Goal: Task Accomplishment & Management: Complete application form

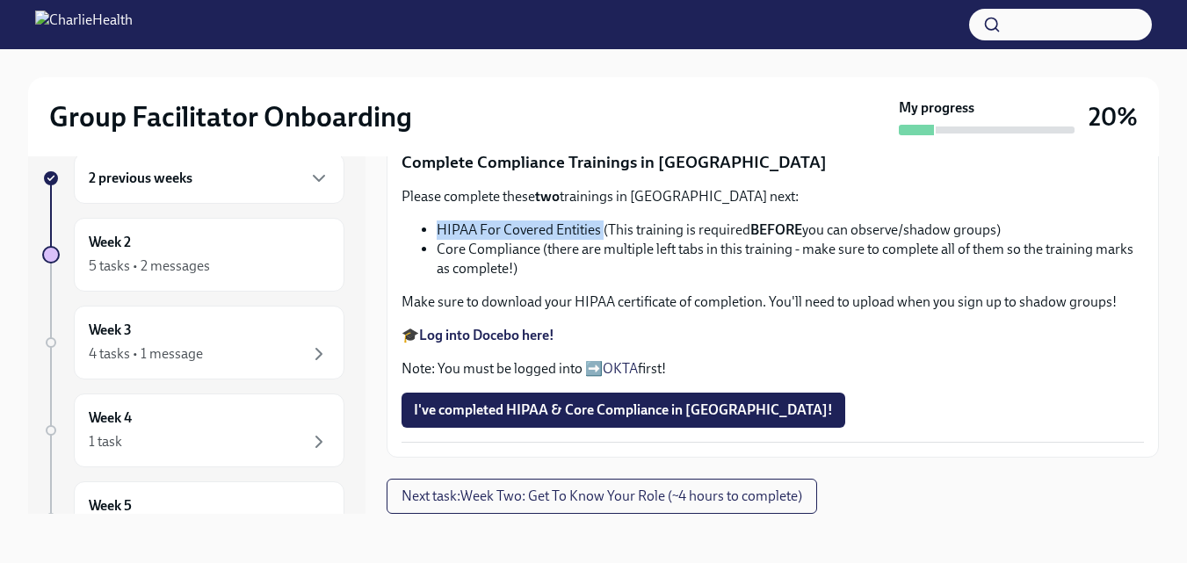
scroll to position [1238, 0]
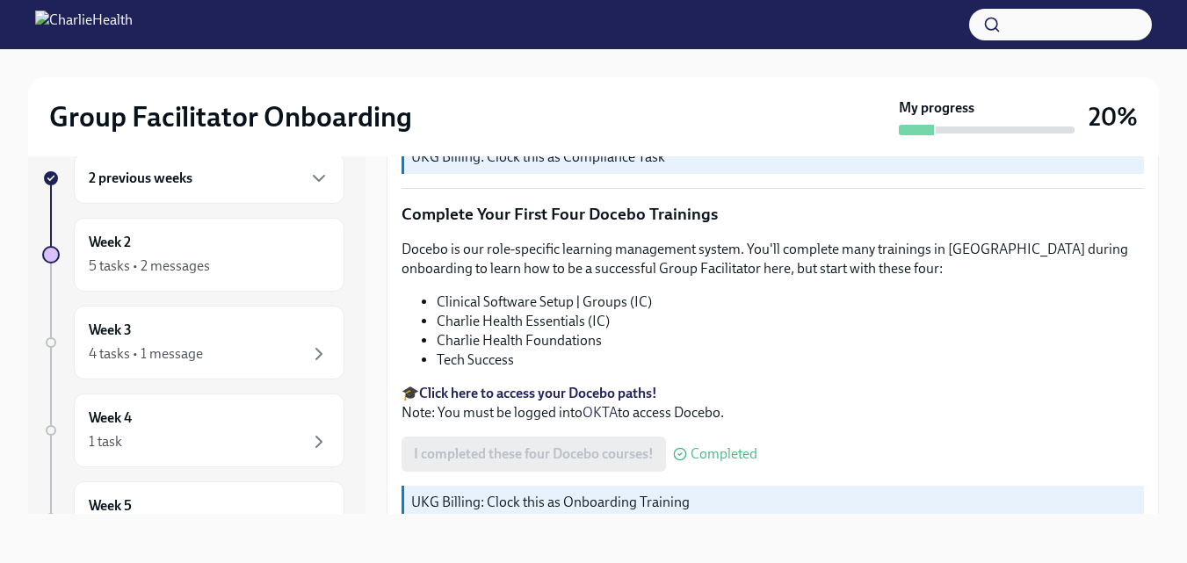
scroll to position [2511, 0]
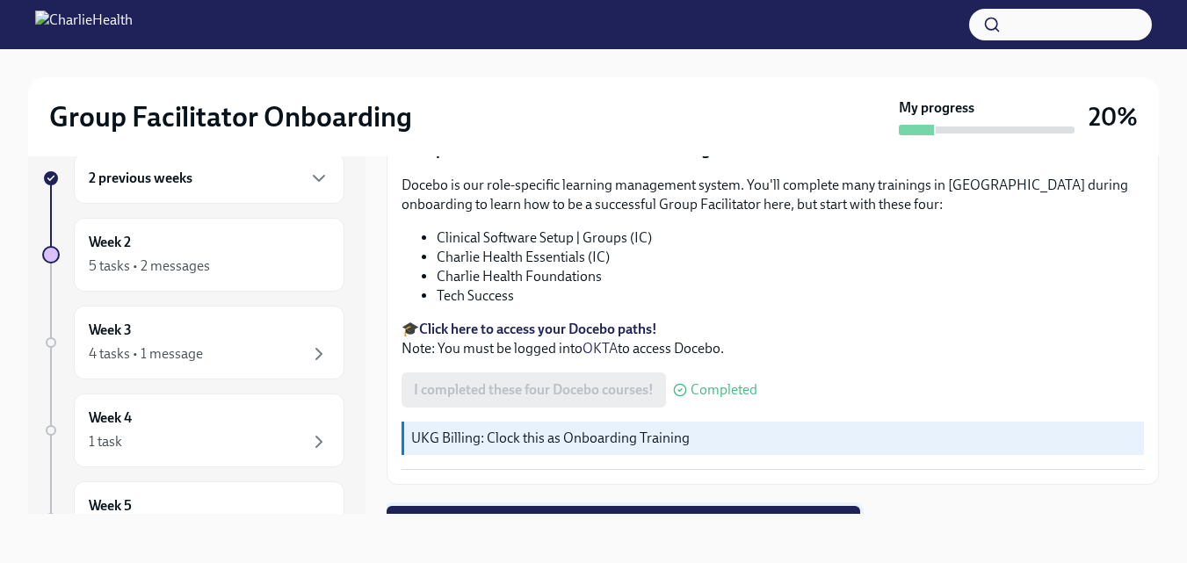
click at [832, 506] on button "Next task : Week One: Essential Compliance Tasks (~6.5 hours to complete)" at bounding box center [624, 523] width 474 height 35
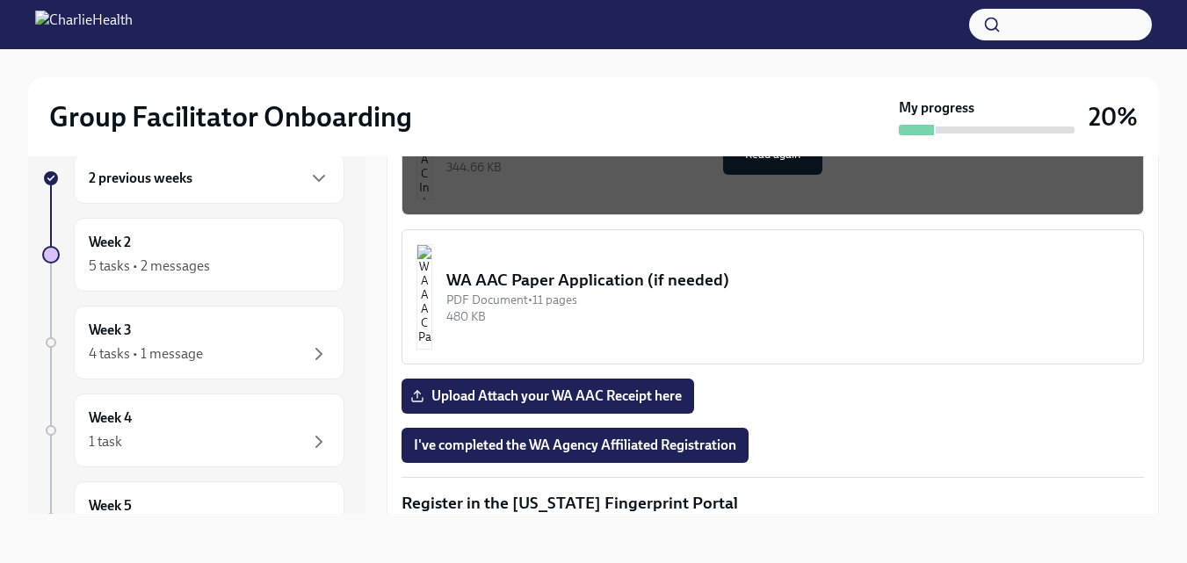
scroll to position [1519, 0]
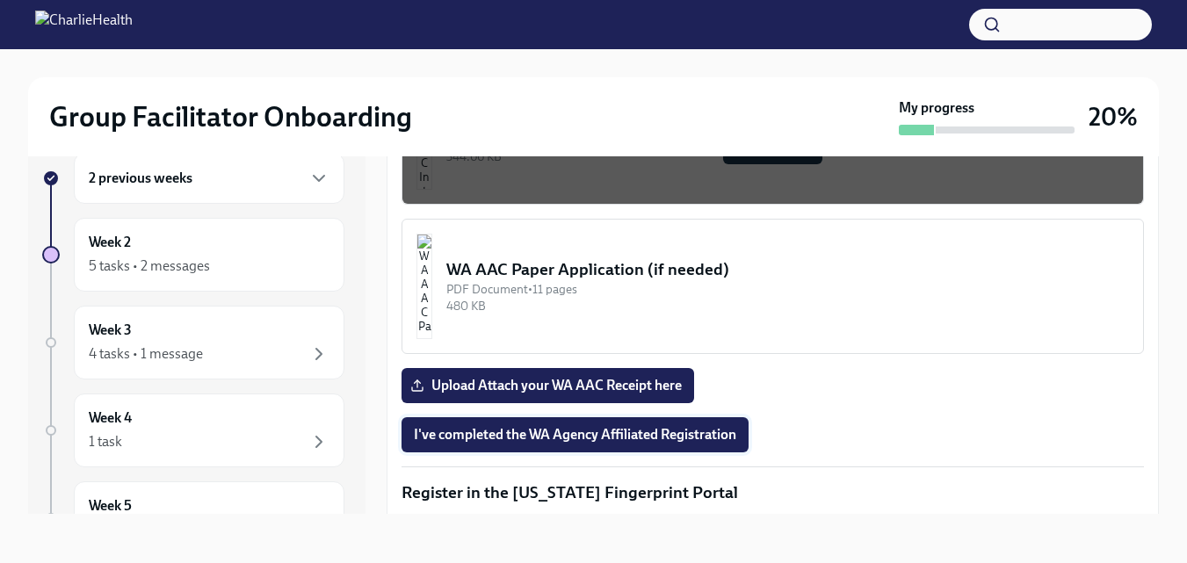
click at [722, 426] on span "I've completed the WA Agency Affiliated Registration" at bounding box center [575, 435] width 323 height 18
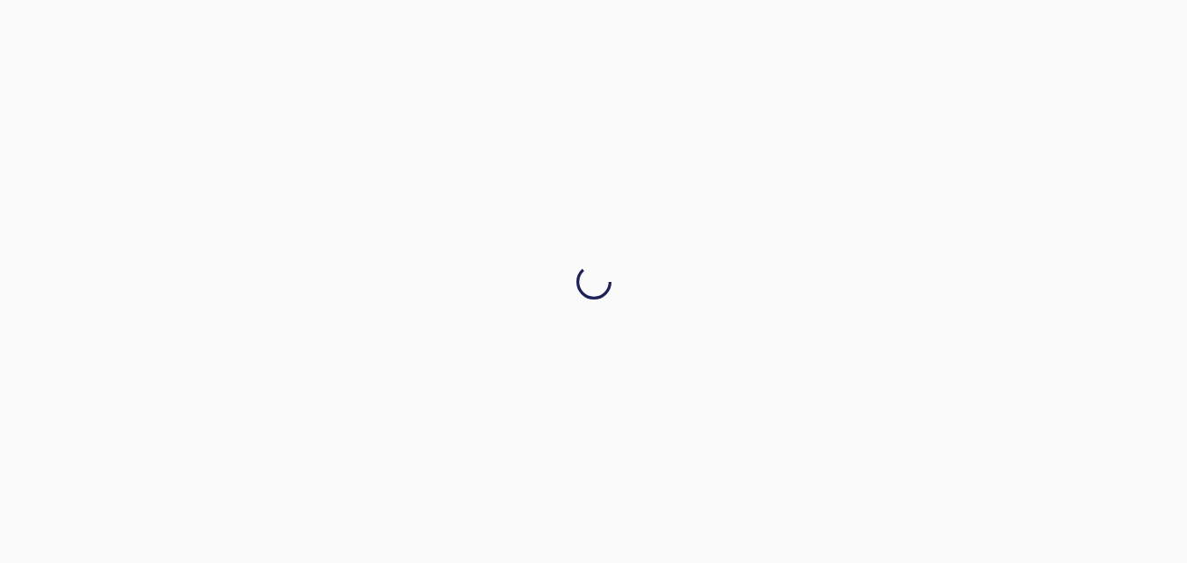
scroll to position [0, 0]
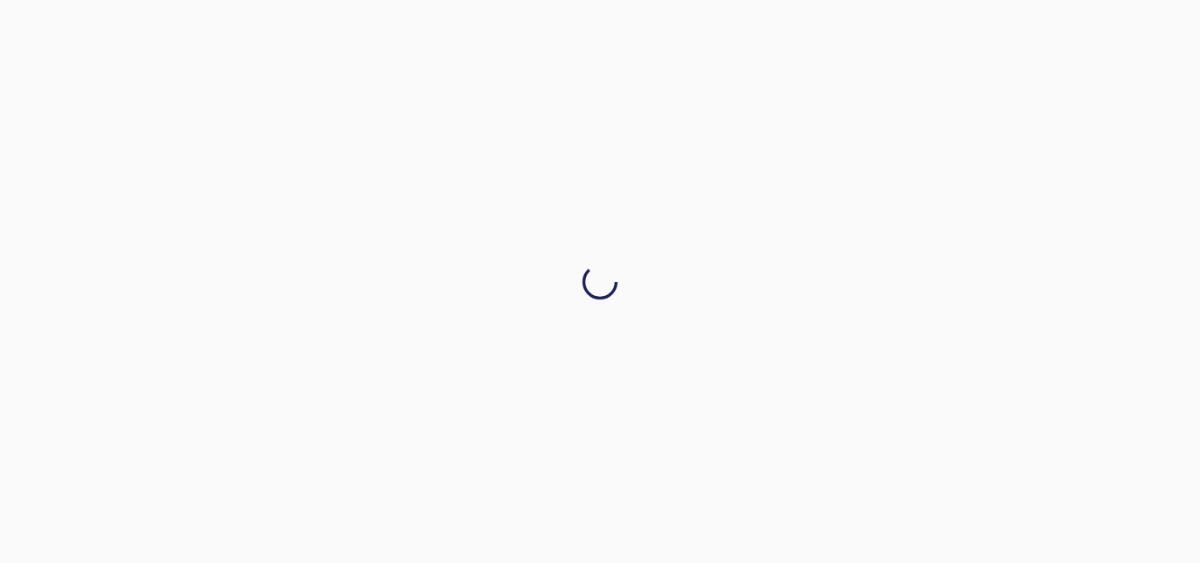
click at [481, 295] on div at bounding box center [600, 281] width 1200 height 563
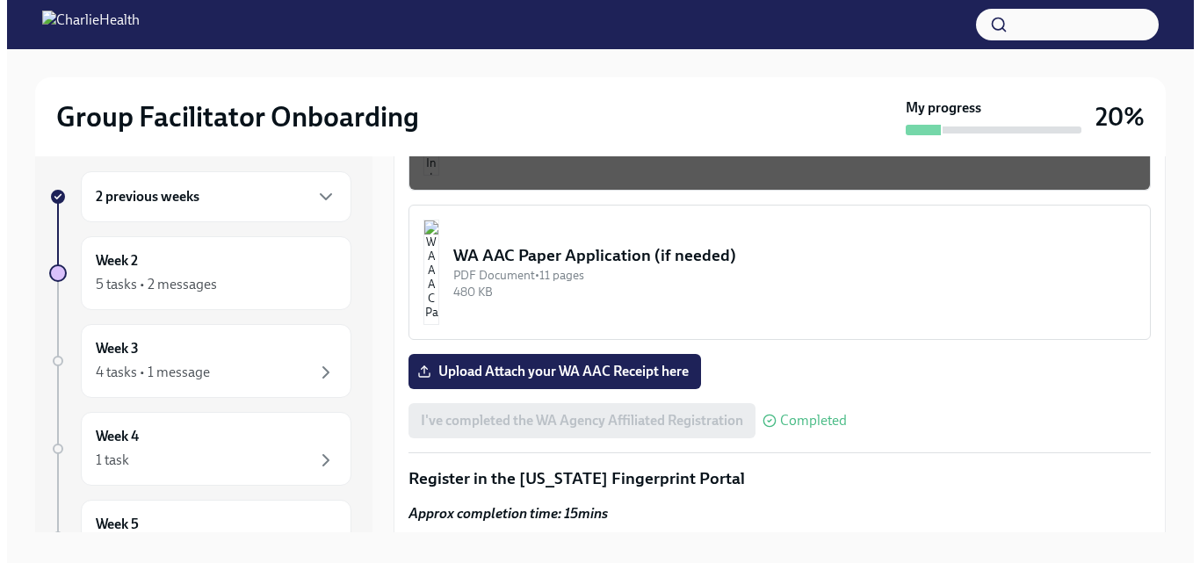
scroll to position [1562, 0]
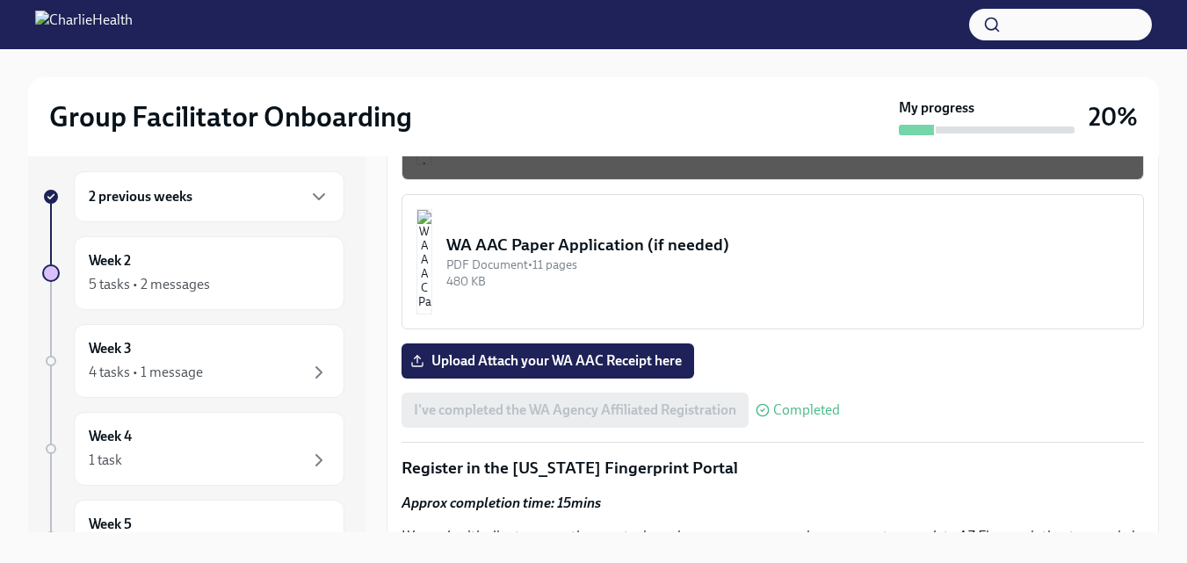
click at [651, 234] on div "WA AAC Paper Application (if needed)" at bounding box center [787, 245] width 683 height 23
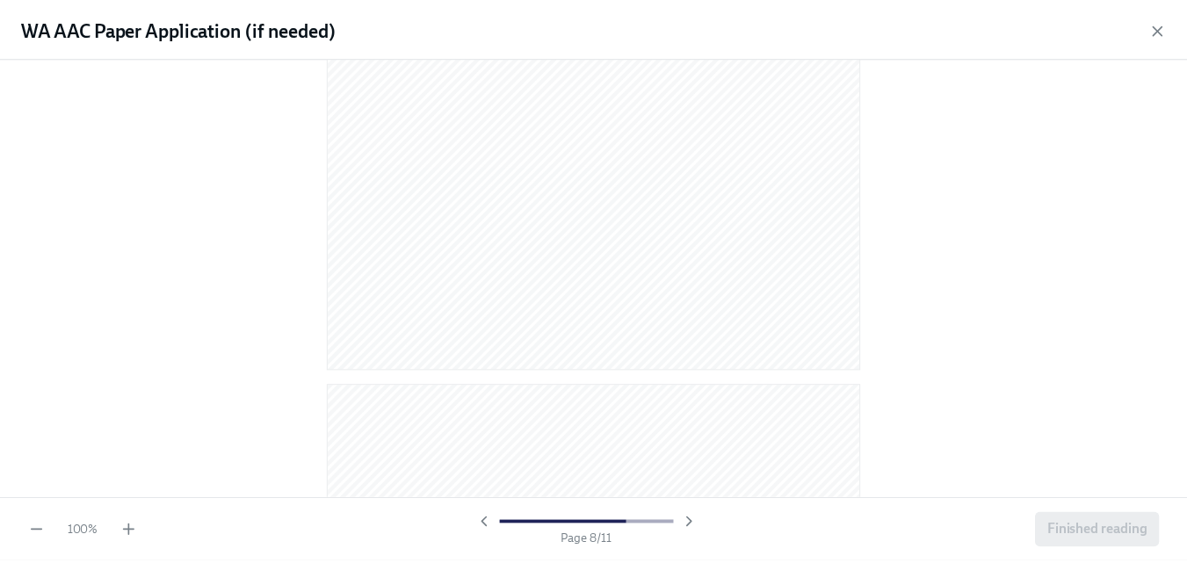
scroll to position [5187, 0]
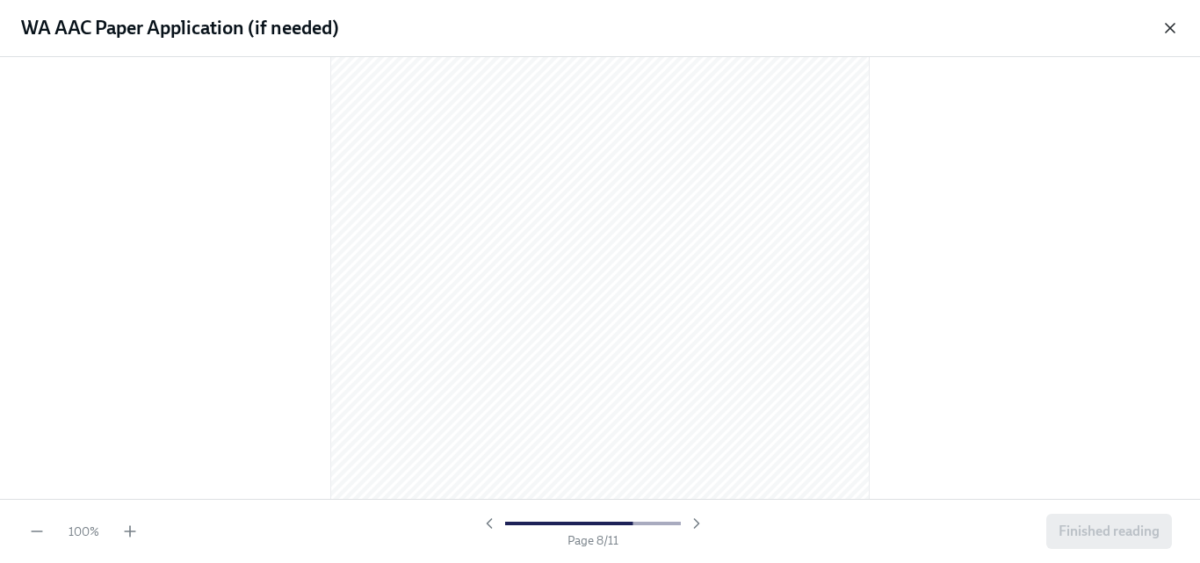
click at [1166, 22] on icon "button" at bounding box center [1171, 28] width 18 height 18
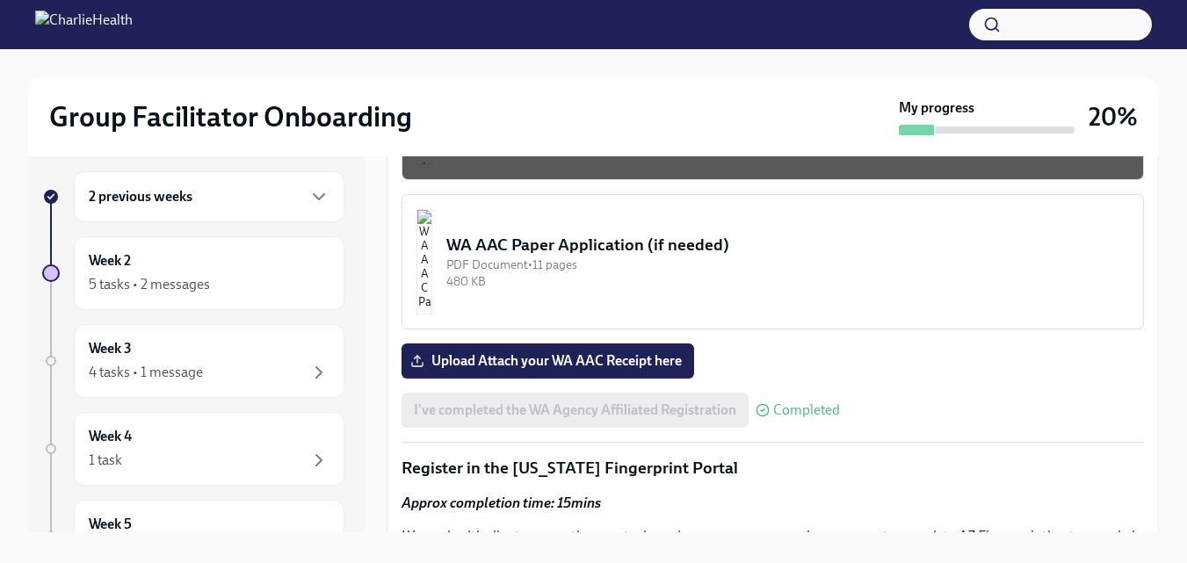
scroll to position [32, 0]
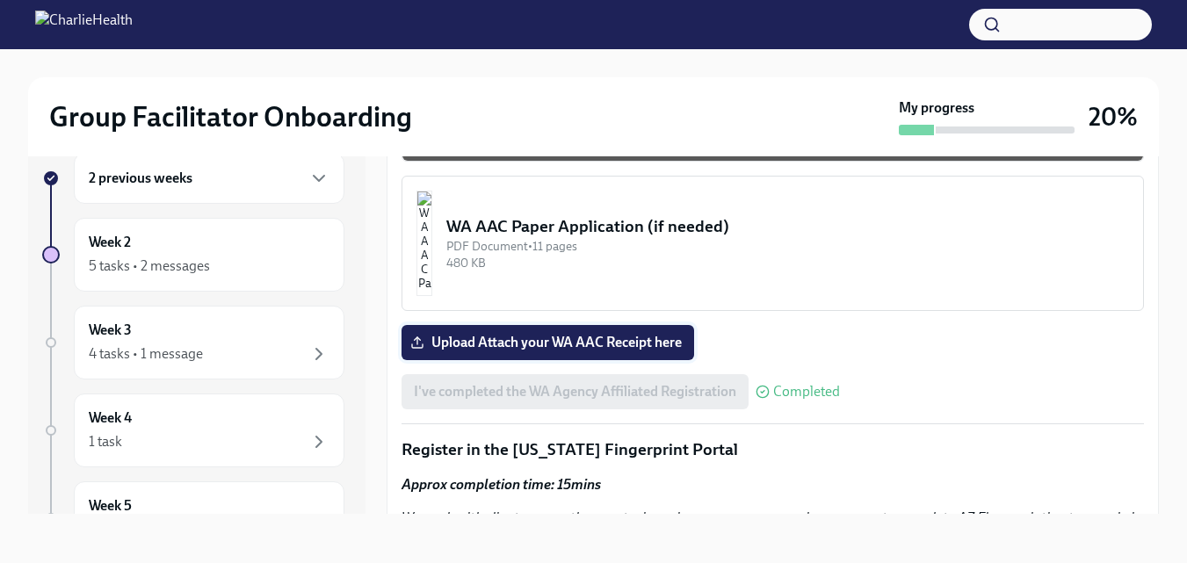
click at [640, 341] on span "Upload Attach your WA AAC Receipt here" at bounding box center [548, 343] width 268 height 18
click at [0, 0] on input "Upload Attach your WA AAC Receipt here" at bounding box center [0, 0] width 0 height 0
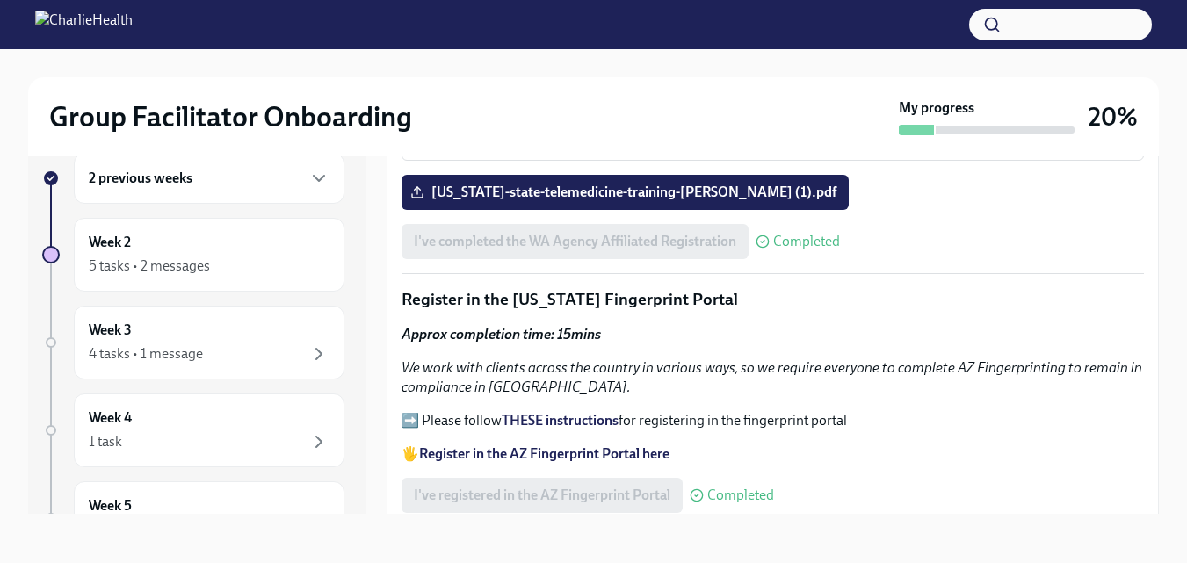
scroll to position [1690, 0]
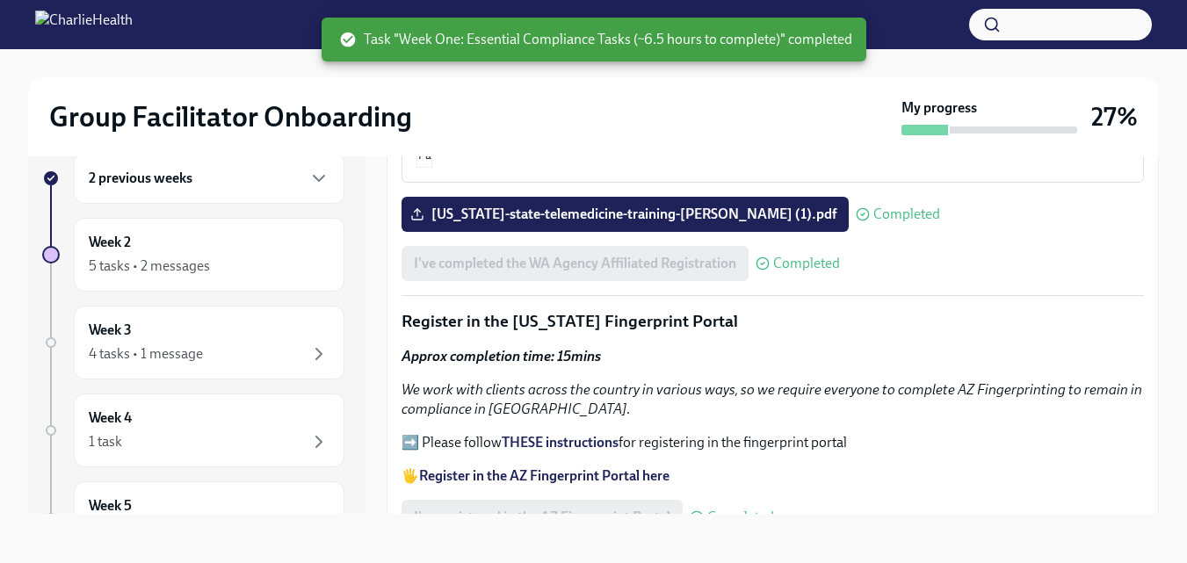
click at [856, 207] on icon at bounding box center [863, 214] width 14 height 14
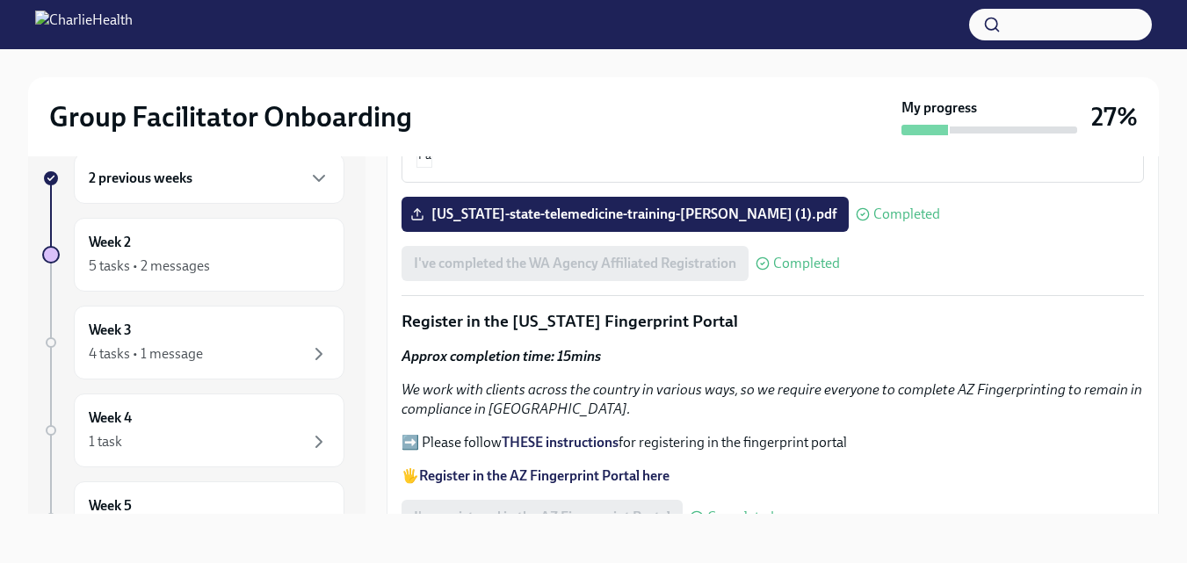
drag, startPoint x: 1161, startPoint y: 293, endPoint x: 1160, endPoint y: 272, distance: 21.1
click at [1160, 272] on div "Group Facilitator Onboarding My progress 27% 2 previous weeks Week 2 5 tasks • …" at bounding box center [593, 291] width 1187 height 546
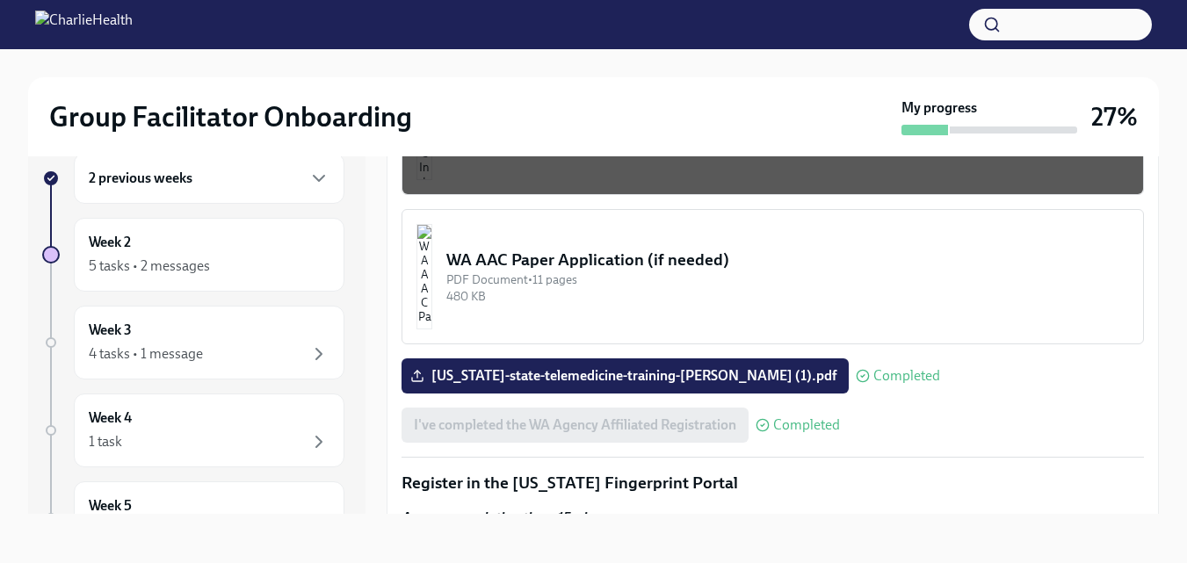
scroll to position [1518, 0]
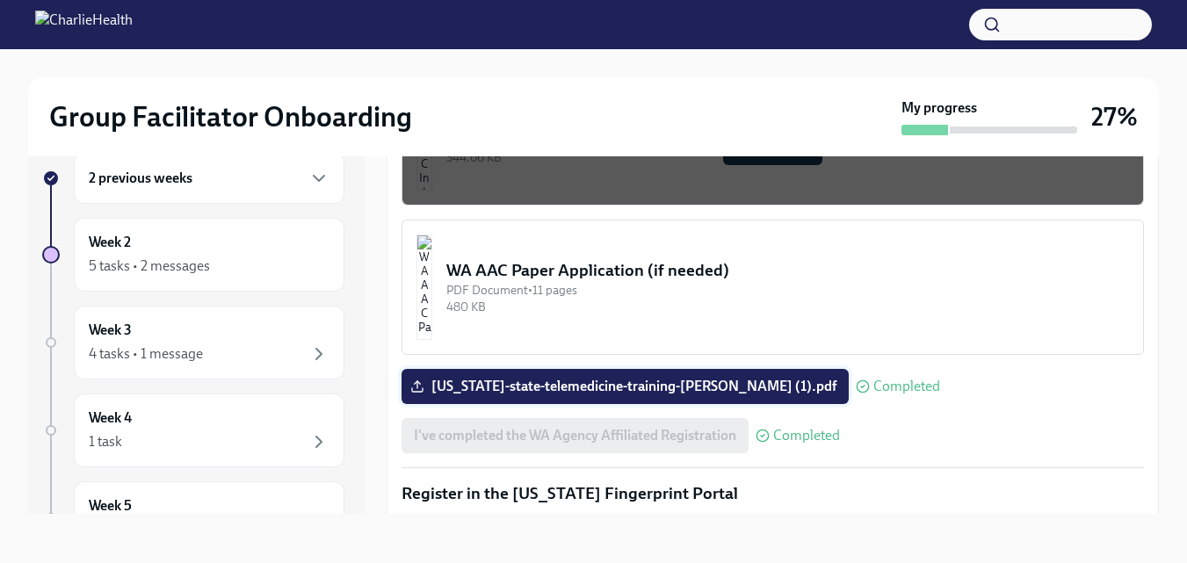
click at [802, 378] on span "washington-state-telemedicine-training-jameka-dunn (1).pdf" at bounding box center [625, 387] width 423 height 18
click at [0, 0] on input "washington-state-telemedicine-training-jameka-dunn (1).pdf" at bounding box center [0, 0] width 0 height 0
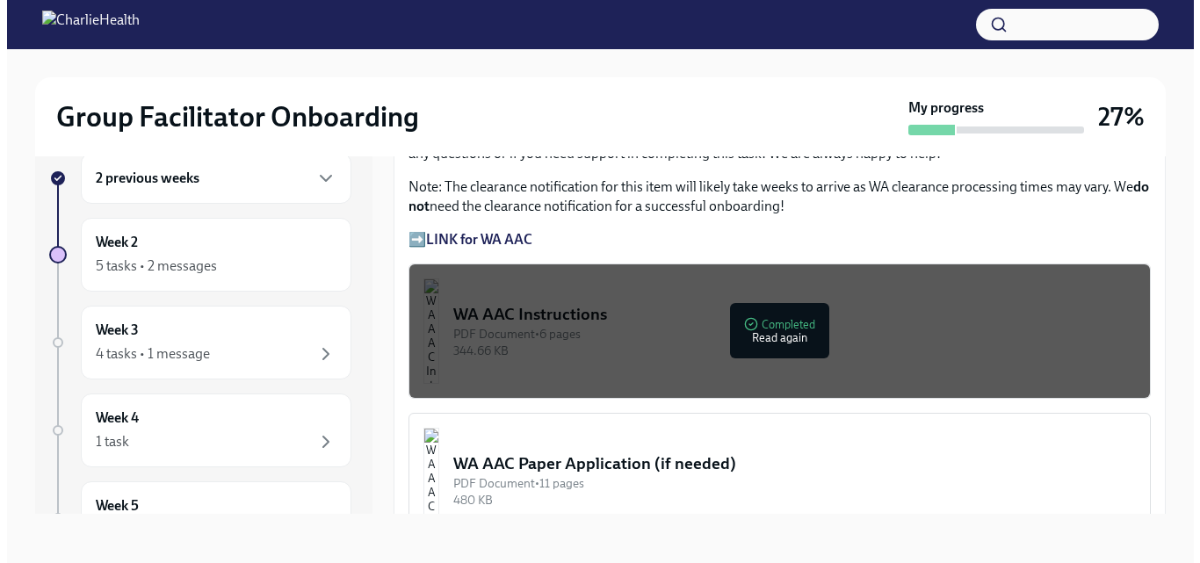
scroll to position [1302, 0]
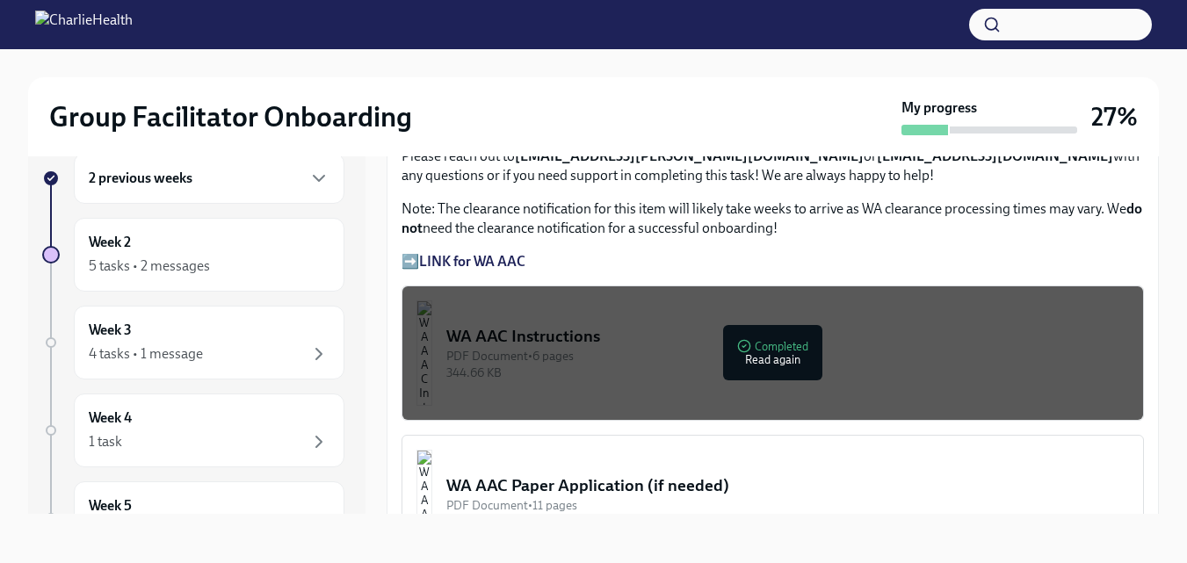
click at [765, 356] on div "PDF Document • 6 pages" at bounding box center [787, 356] width 683 height 17
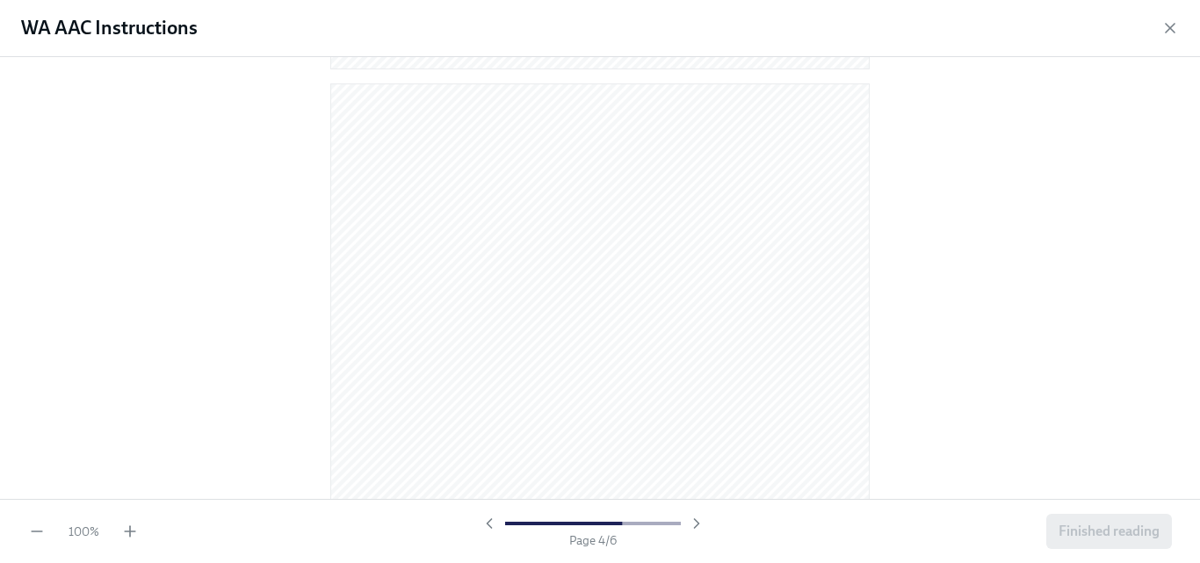
scroll to position [1881, 0]
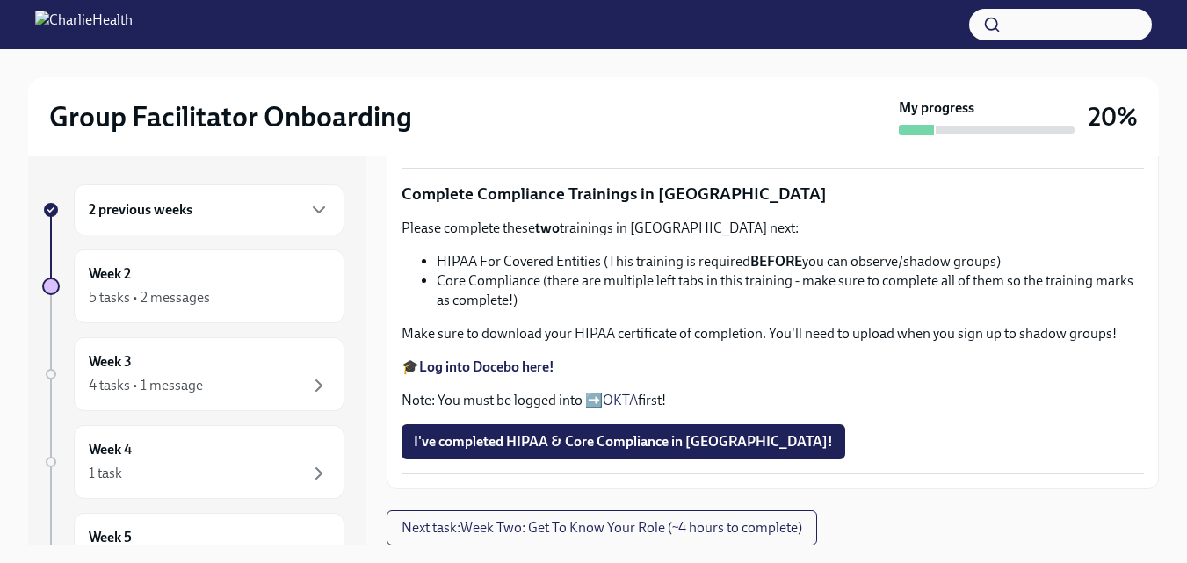
scroll to position [584, 0]
click at [159, 222] on div "2 previous weeks" at bounding box center [209, 210] width 271 height 51
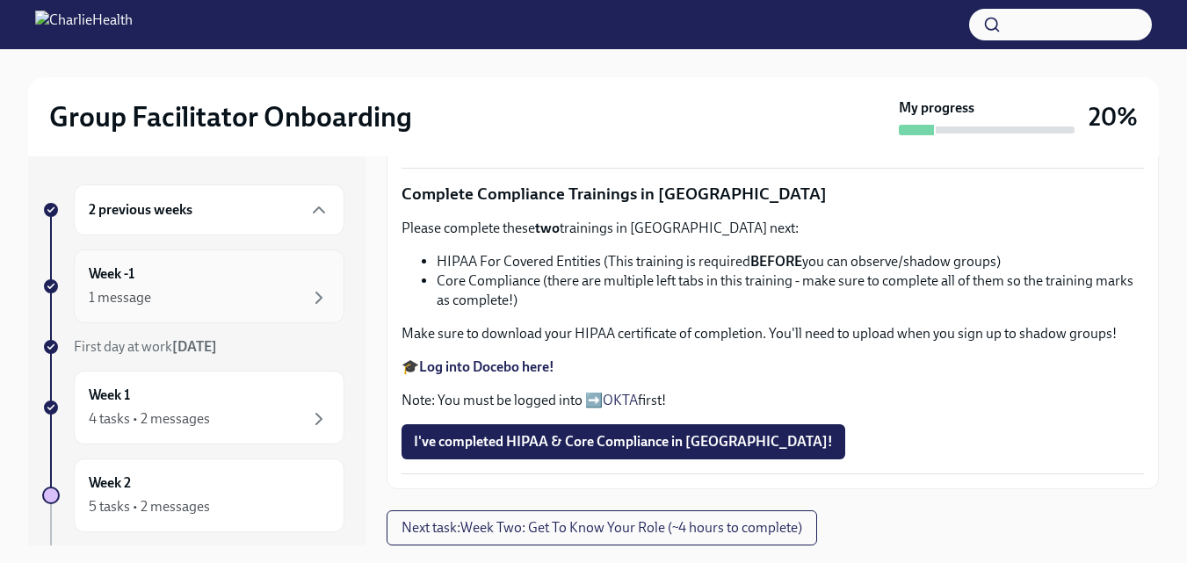
click at [127, 288] on div "1 message" at bounding box center [120, 297] width 62 height 19
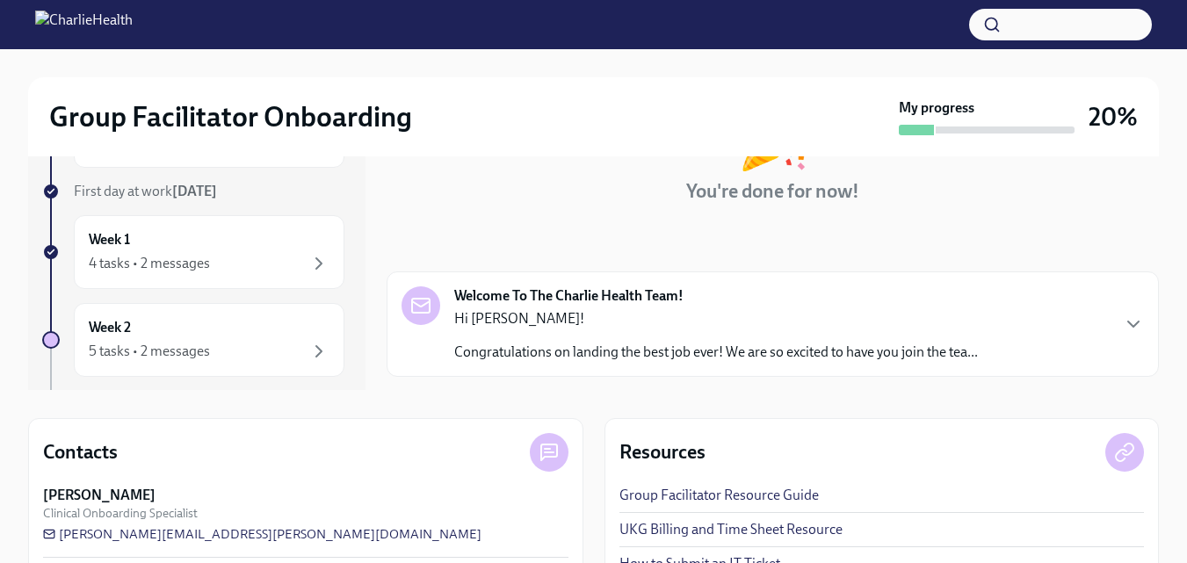
scroll to position [147, 0]
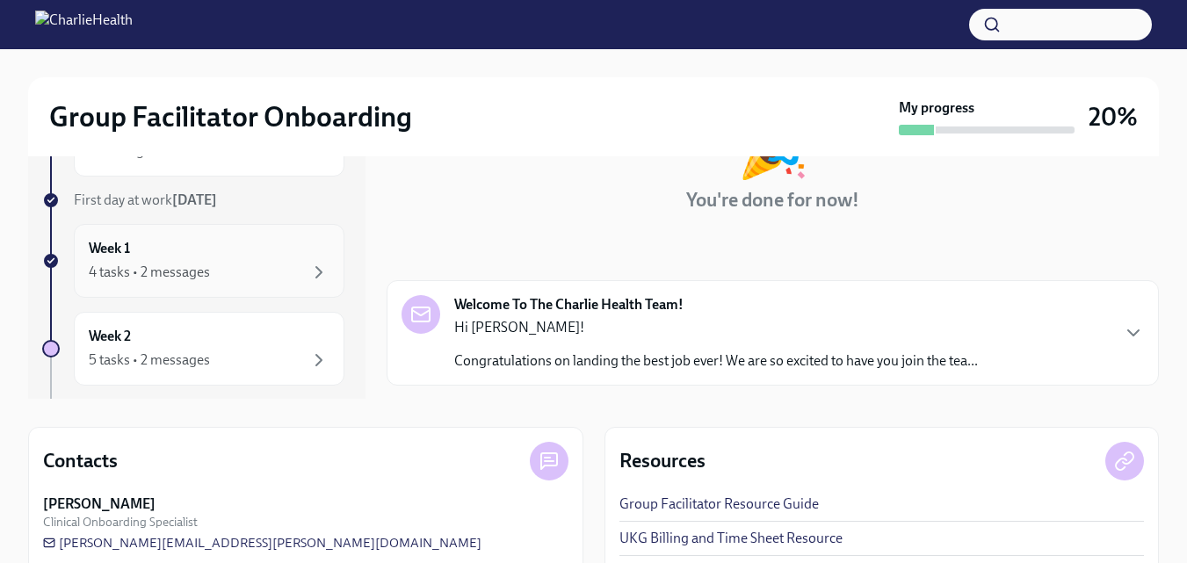
click at [199, 276] on div "4 tasks • 2 messages" at bounding box center [149, 272] width 121 height 19
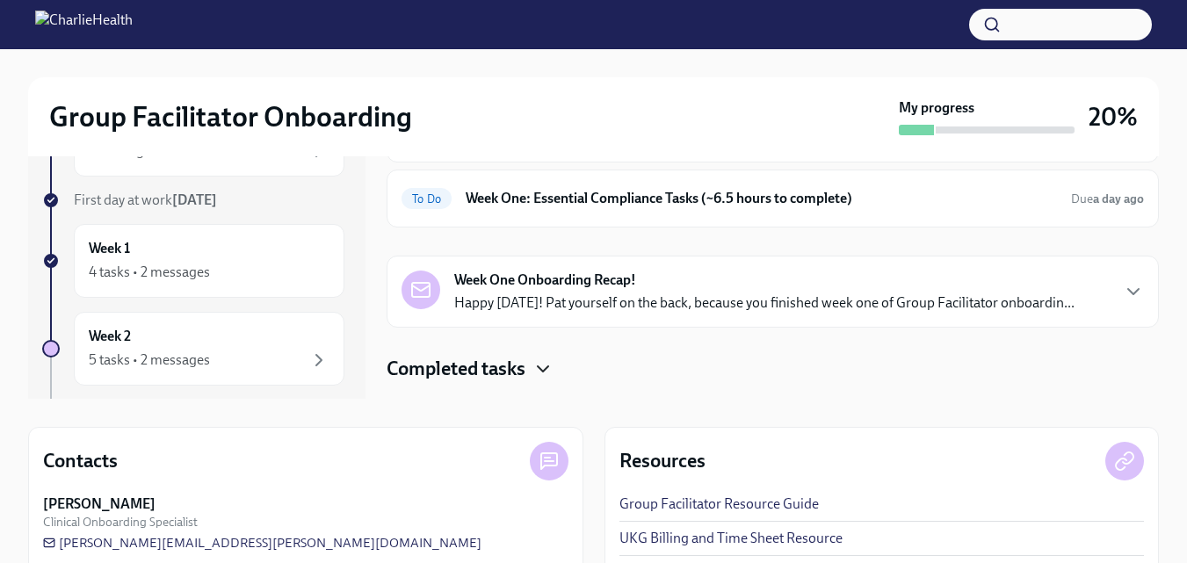
click at [547, 365] on icon "button" at bounding box center [543, 369] width 21 height 21
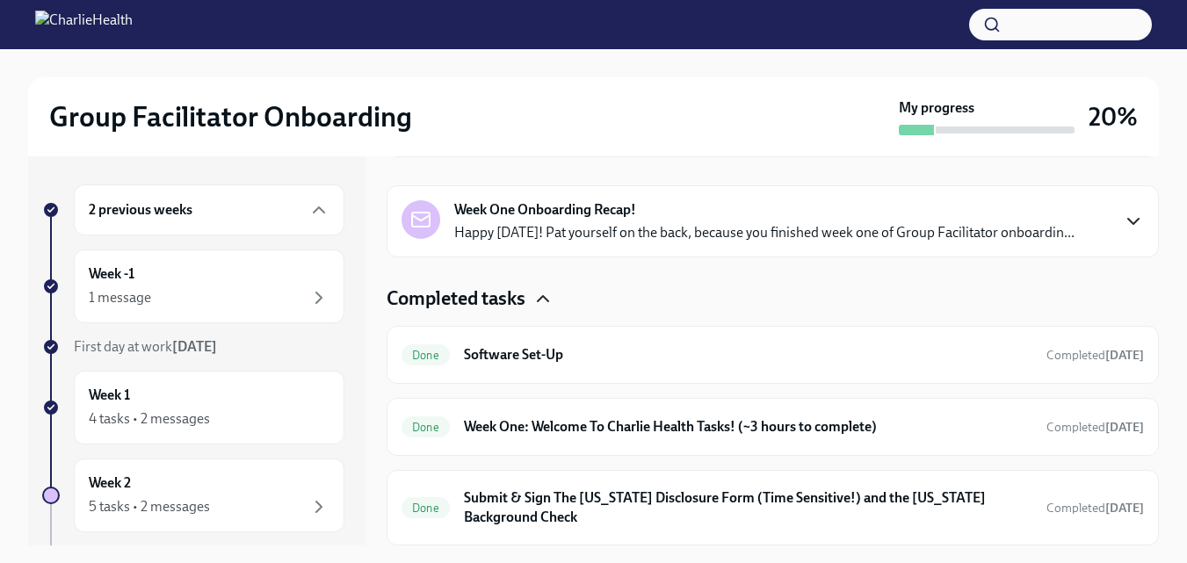
click at [1123, 213] on icon "button" at bounding box center [1133, 221] width 21 height 21
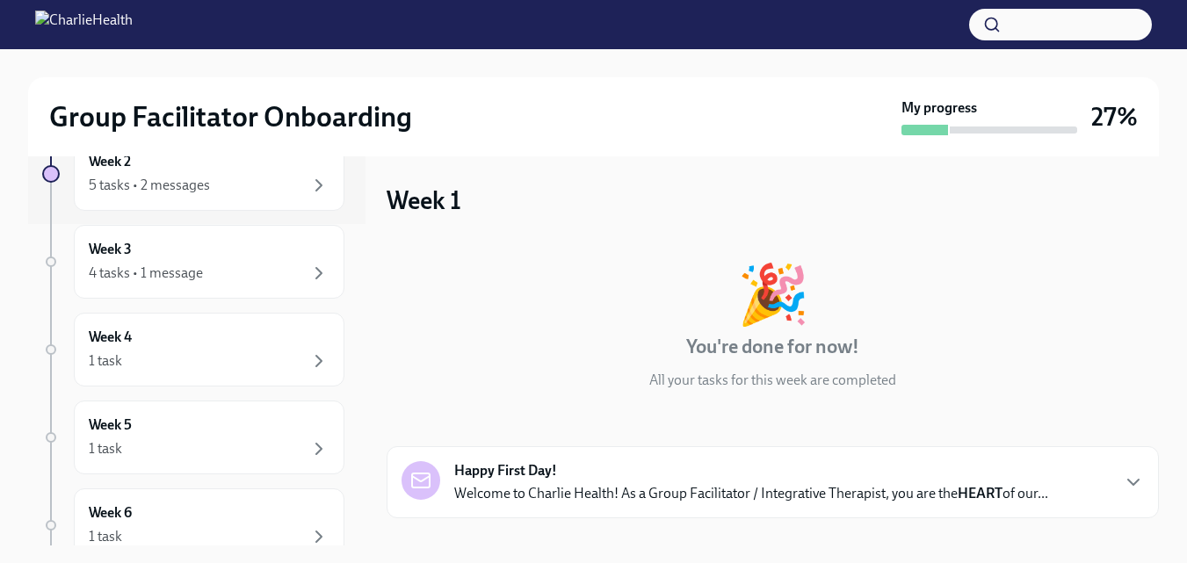
scroll to position [319, 0]
click at [221, 189] on div "5 tasks • 2 messages" at bounding box center [209, 188] width 241 height 21
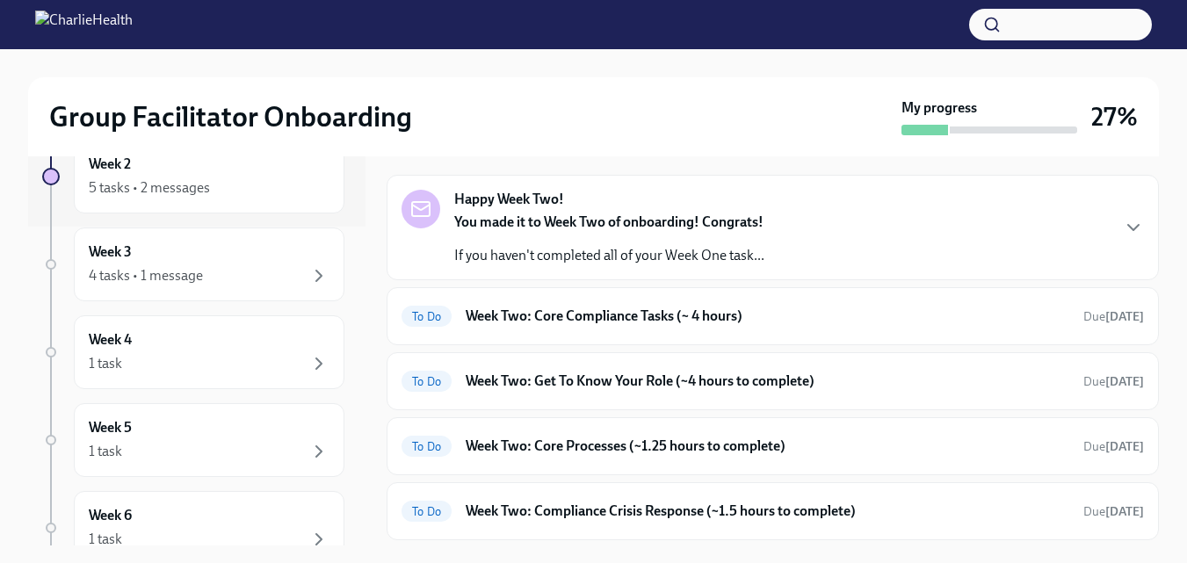
scroll to position [64, 0]
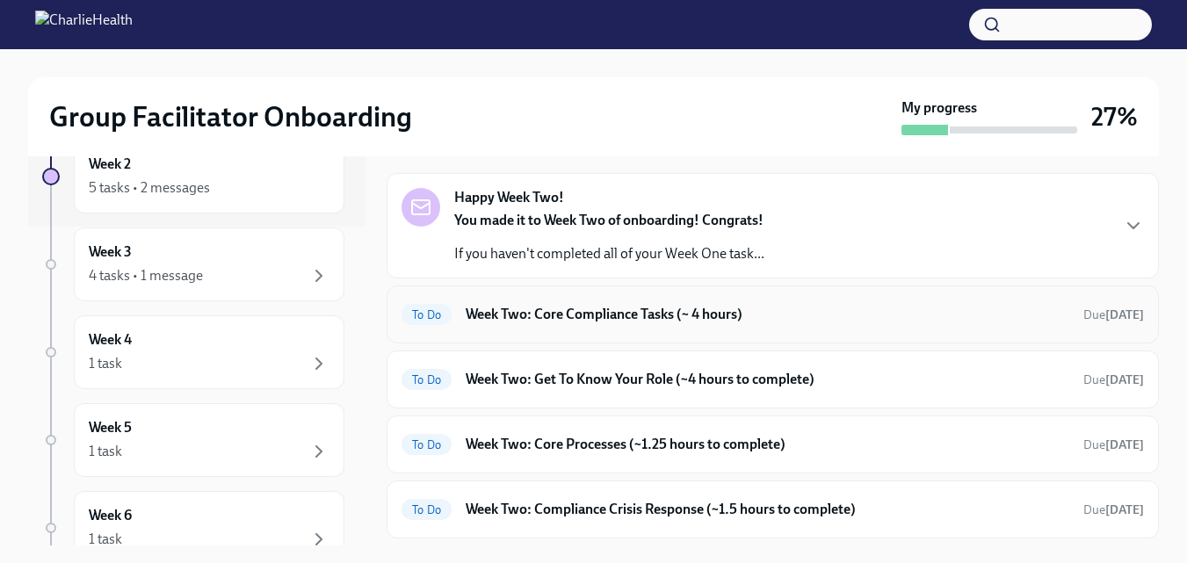
click at [663, 319] on h6 "Week Two: Core Compliance Tasks (~ 4 hours)" at bounding box center [768, 314] width 604 height 19
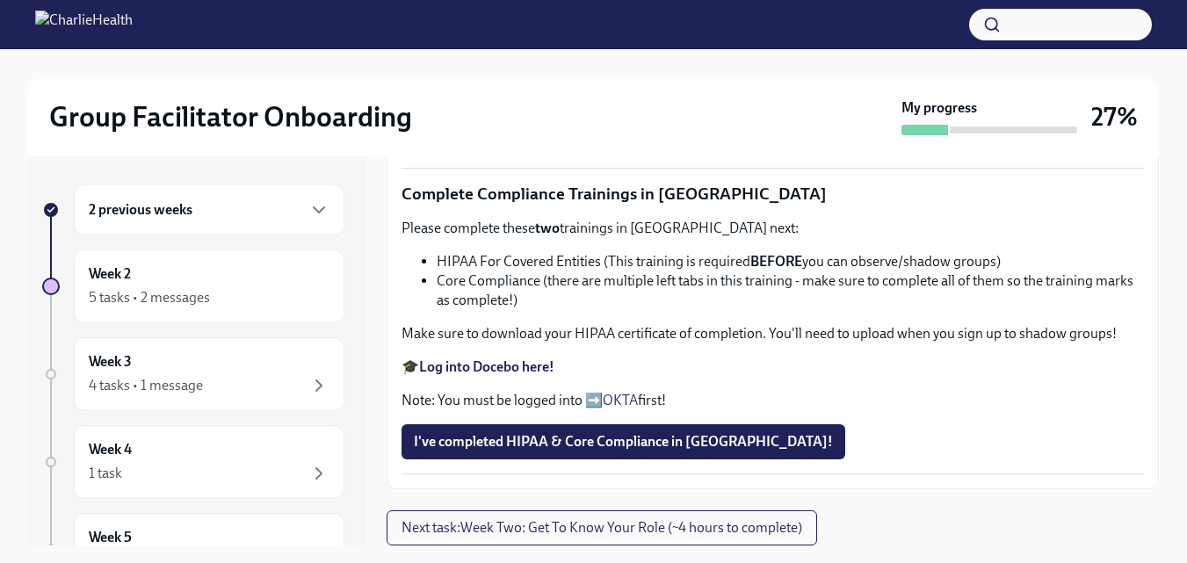
scroll to position [1238, 0]
click at [670, 448] on span "I've completed HIPAA & Core Compliance in [GEOGRAPHIC_DATA]!" at bounding box center [623, 442] width 419 height 18
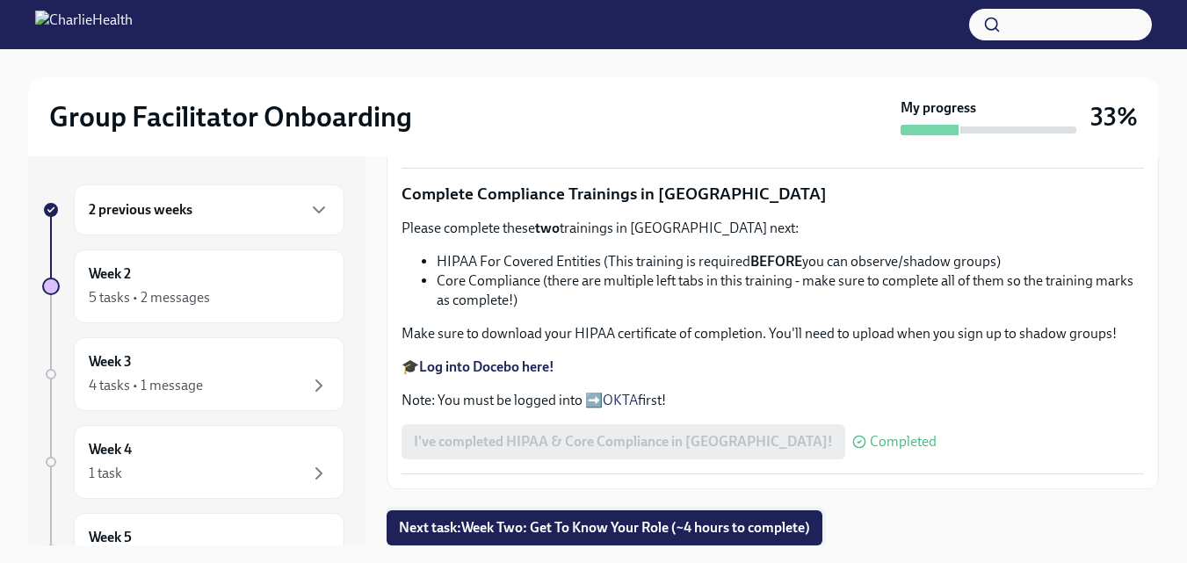
click at [707, 521] on span "Next task : Week Two: Get To Know Your Role (~4 hours to complete)" at bounding box center [604, 528] width 411 height 18
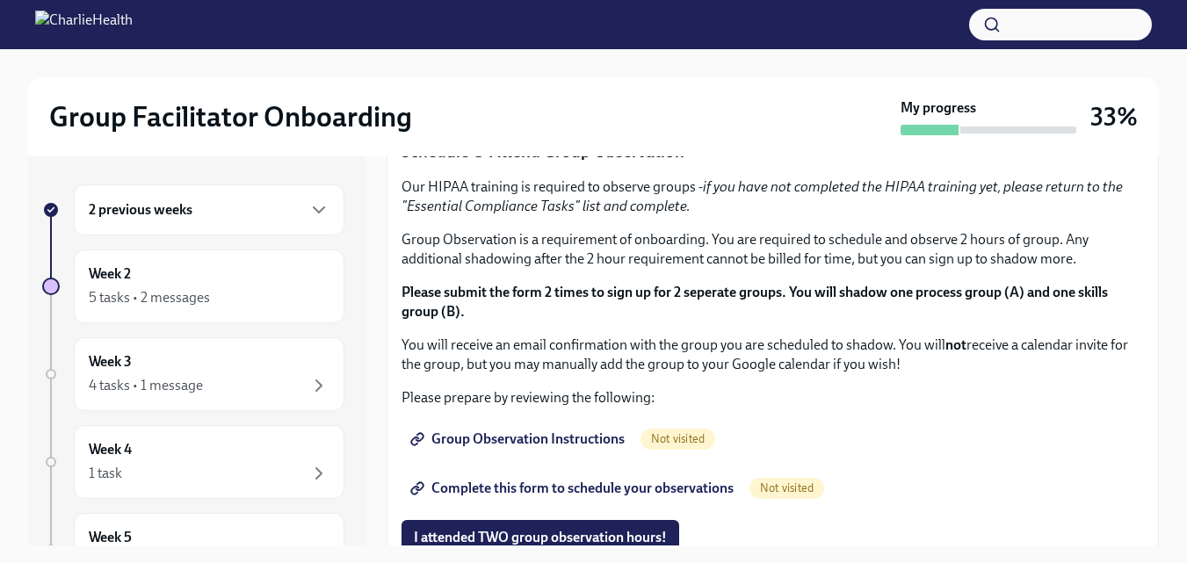
scroll to position [852, 0]
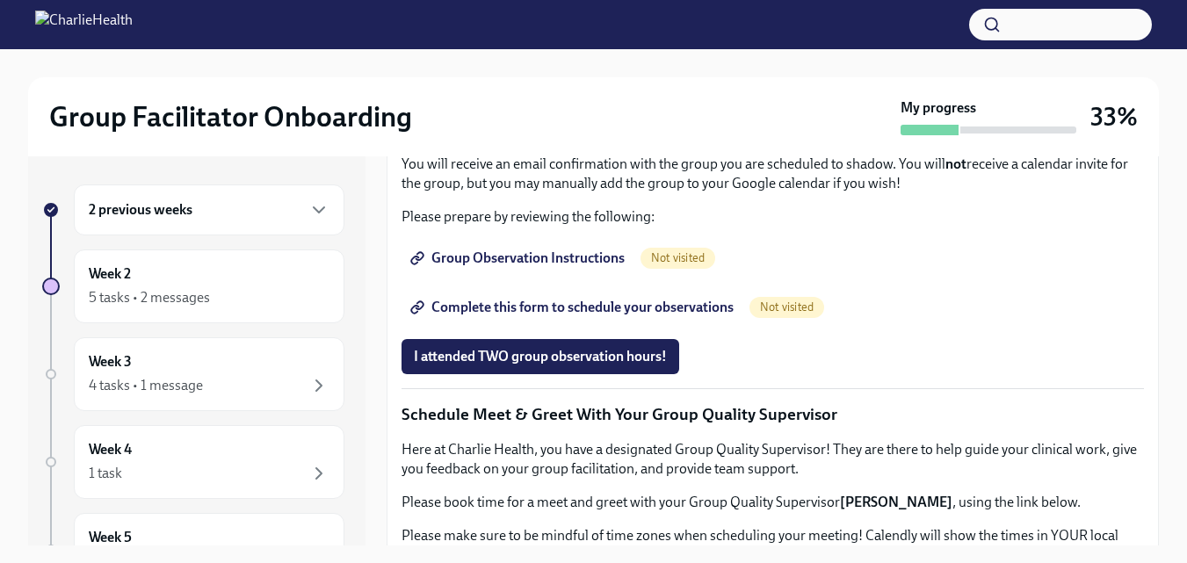
scroll to position [1033, 0]
